Goal: Information Seeking & Learning: Learn about a topic

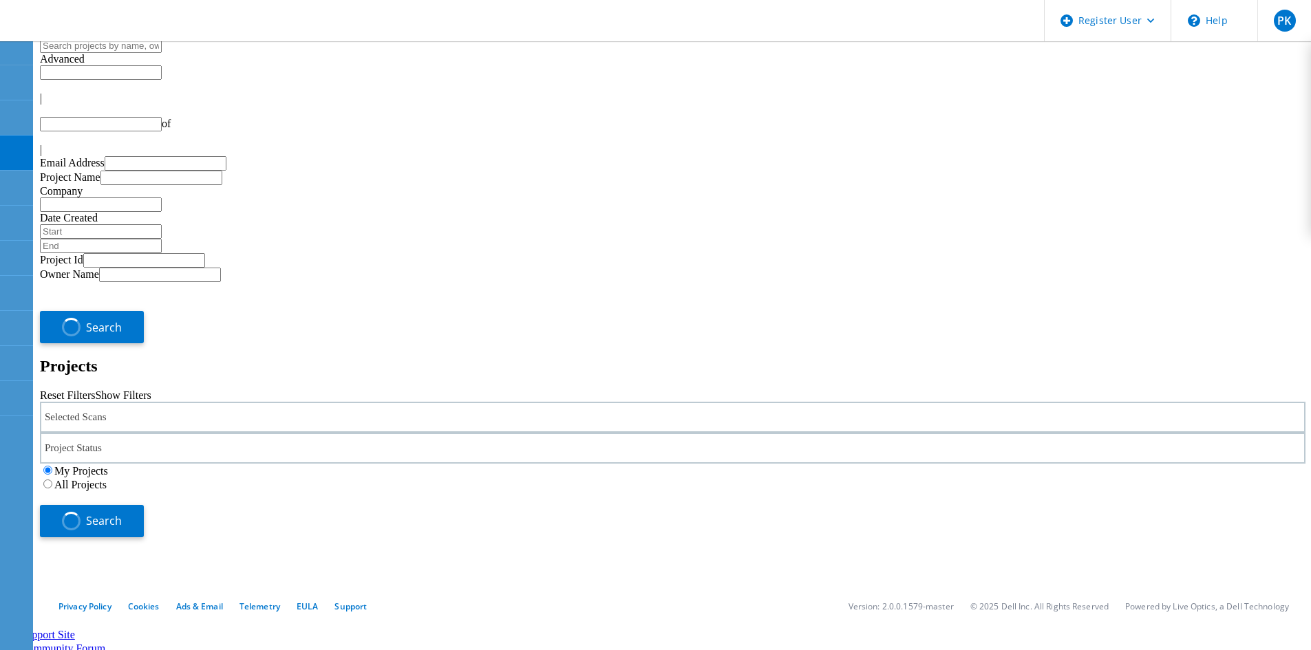
type input "1"
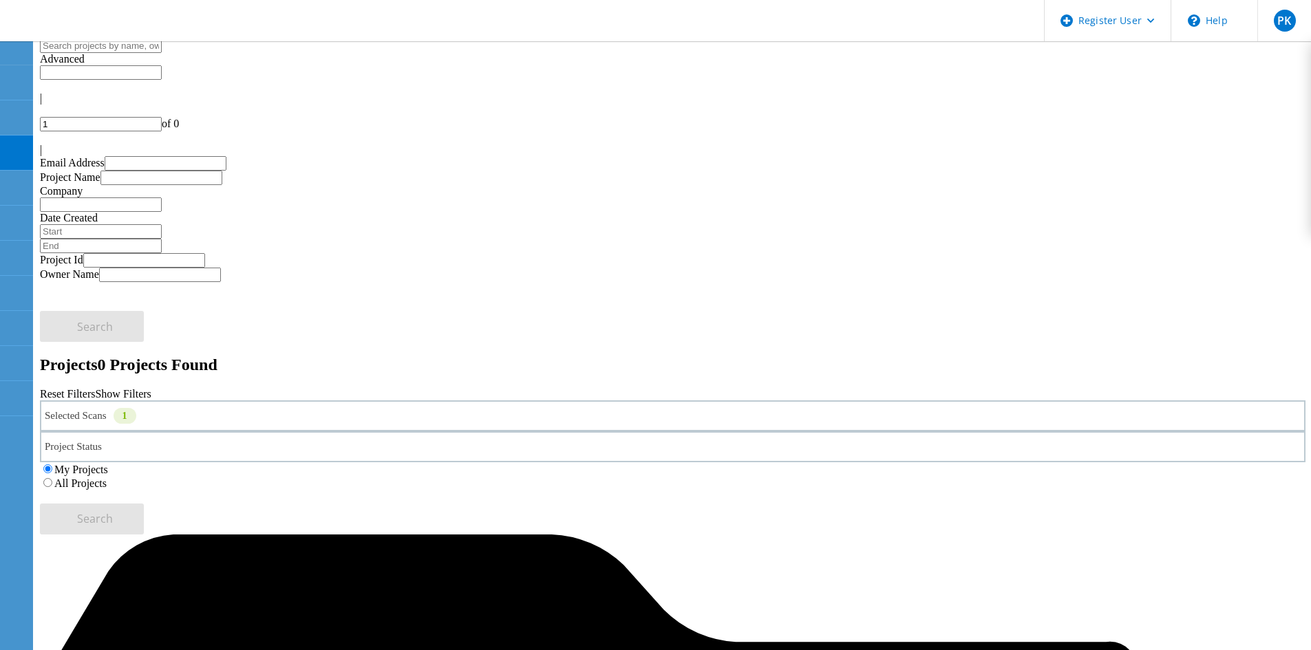
click at [243, 401] on div "Selected Scans 1" at bounding box center [673, 416] width 1266 height 31
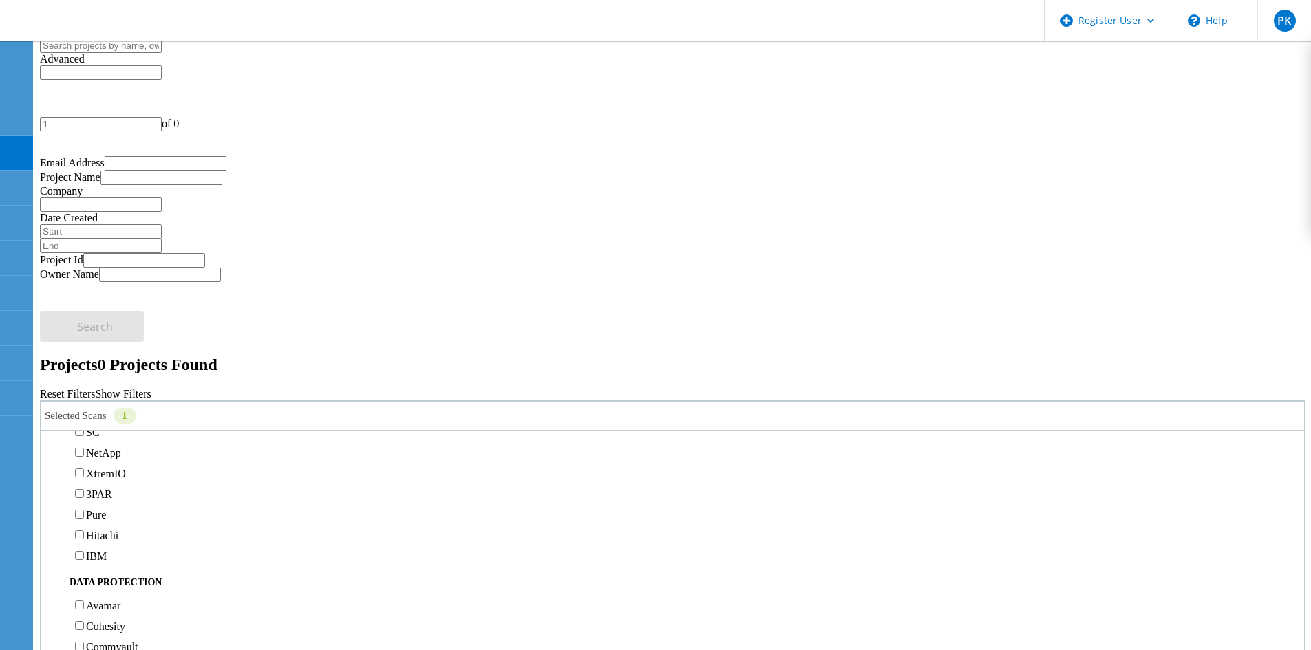
click at [166, 406] on label "Isilon/PowerScale" at bounding box center [126, 412] width 80 height 12
click at [84, 407] on input "Isilon/PowerScale" at bounding box center [79, 411] width 9 height 9
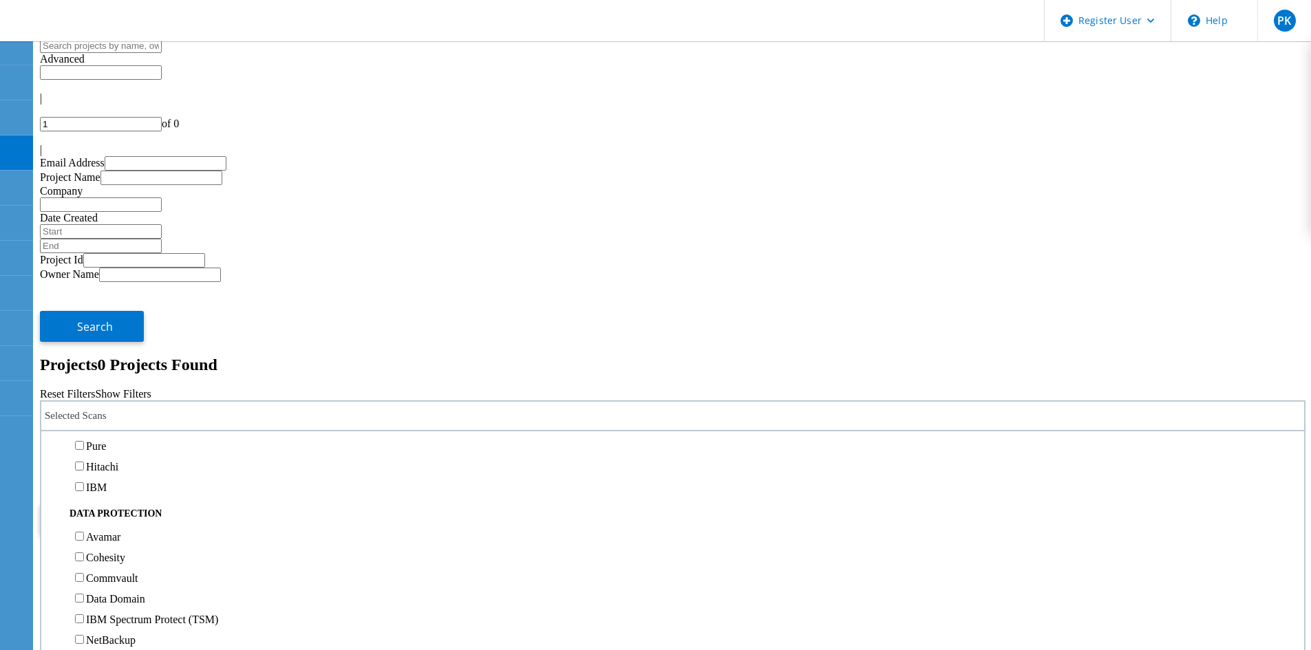
scroll to position [551, 0]
drag, startPoint x: 153, startPoint y: 237, endPoint x: 800, endPoint y: 243, distance: 647.6
click at [121, 310] on label "NetApp" at bounding box center [103, 316] width 35 height 12
click at [114, 310] on label "NetApp" at bounding box center [103, 316] width 35 height 12
click at [84, 310] on input "NetApp" at bounding box center [79, 314] width 9 height 9
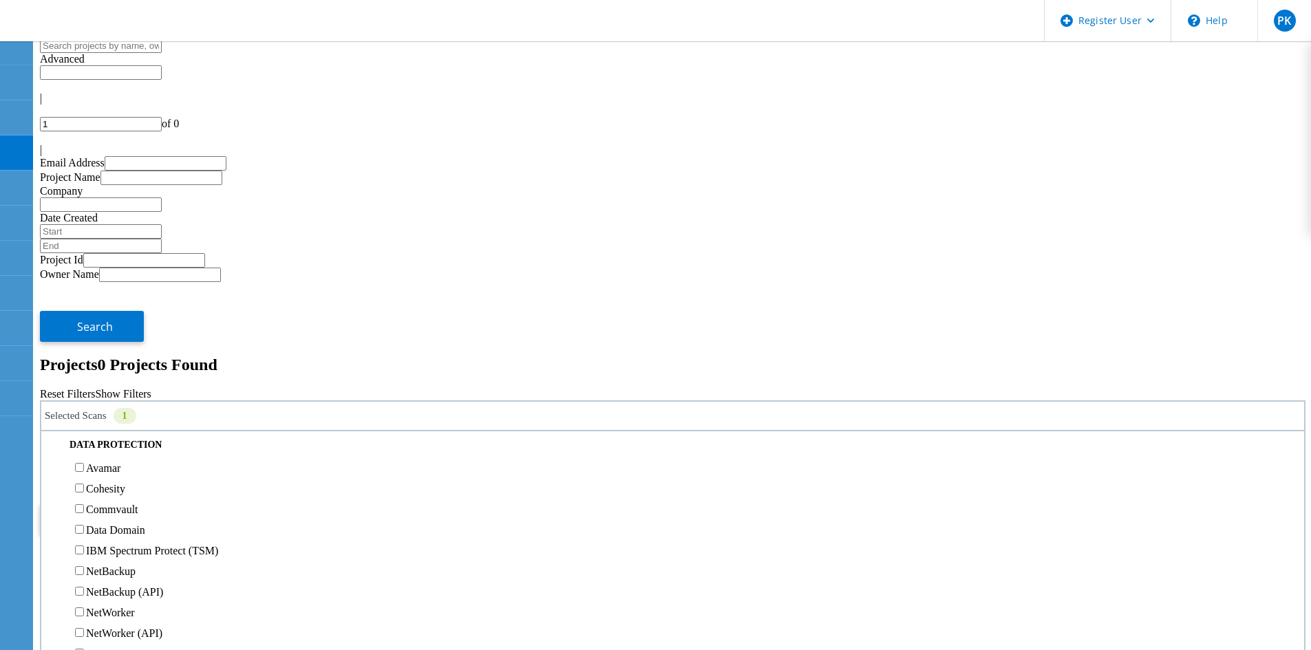
click at [107, 478] on label "All Projects" at bounding box center [80, 484] width 52 height 12
click at [52, 478] on input "All Projects" at bounding box center [47, 482] width 9 height 9
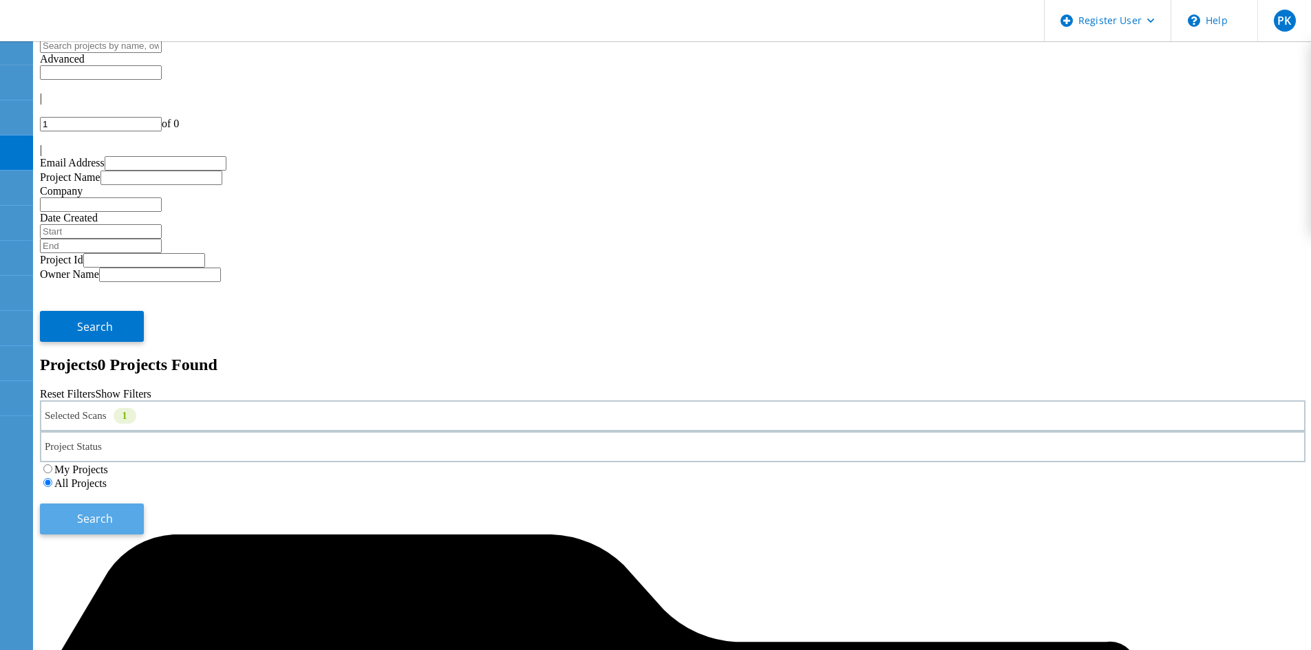
click at [113, 511] on span "Search" at bounding box center [95, 518] width 36 height 15
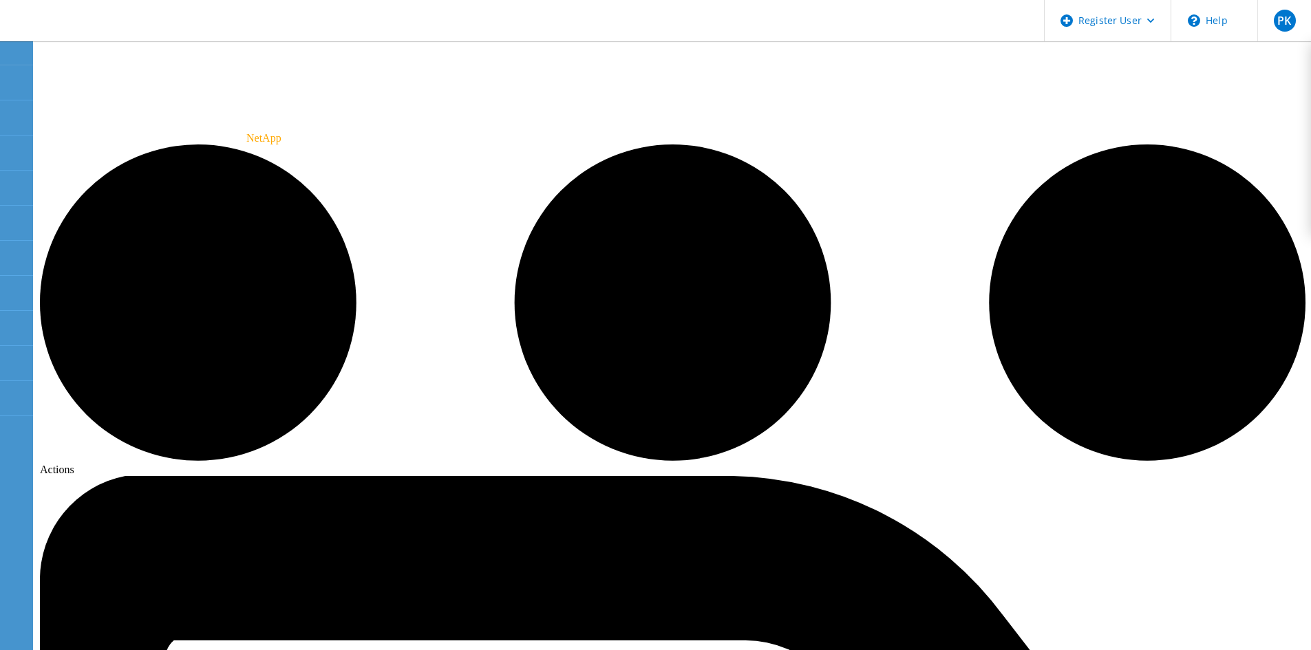
drag, startPoint x: 143, startPoint y: 230, endPoint x: 157, endPoint y: 241, distance: 17.6
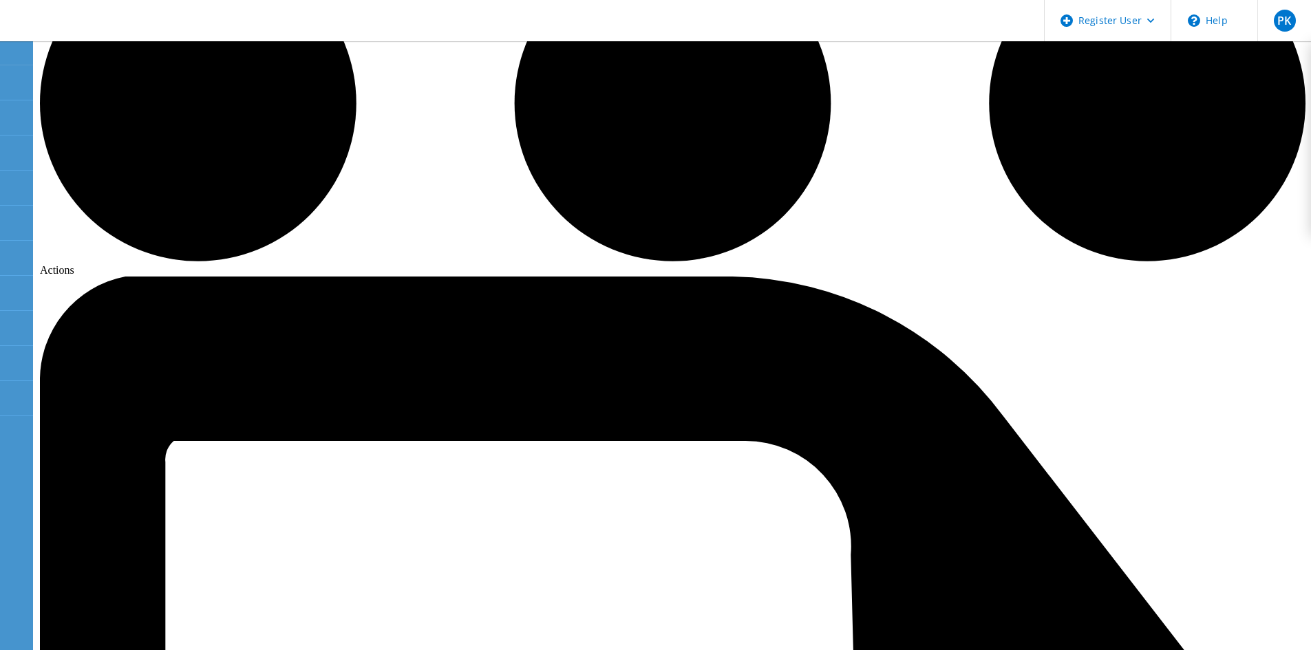
radio input "true"
radio input "false"
